Goal: Information Seeking & Learning: Learn about a topic

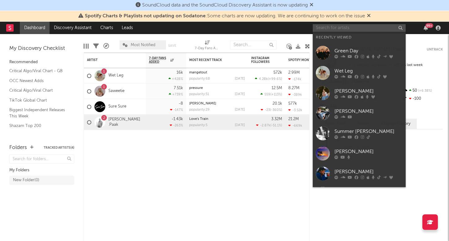
click at [332, 26] on input "text" at bounding box center [359, 28] width 93 height 8
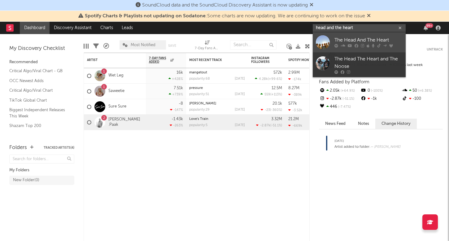
type input "head and the heart"
click at [355, 41] on div "The Head And The Heart" at bounding box center [369, 40] width 68 height 7
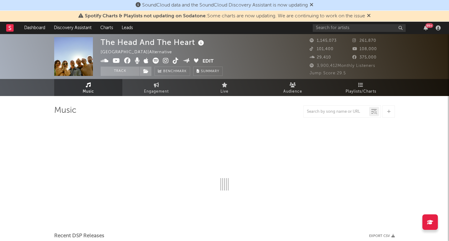
select select "6m"
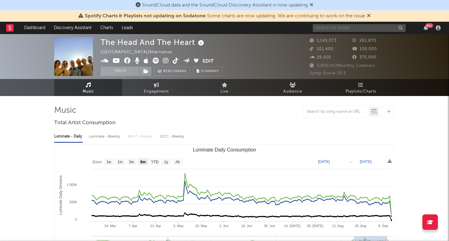
click at [327, 31] on input "text" at bounding box center [359, 28] width 93 height 8
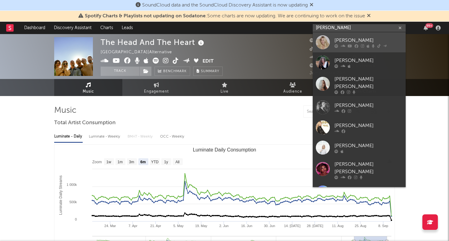
type input "[PERSON_NAME]"
click at [347, 38] on div "[PERSON_NAME]" at bounding box center [369, 40] width 68 height 7
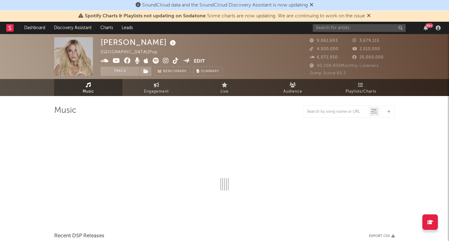
select select "6m"
